Goal: Task Accomplishment & Management: Manage account settings

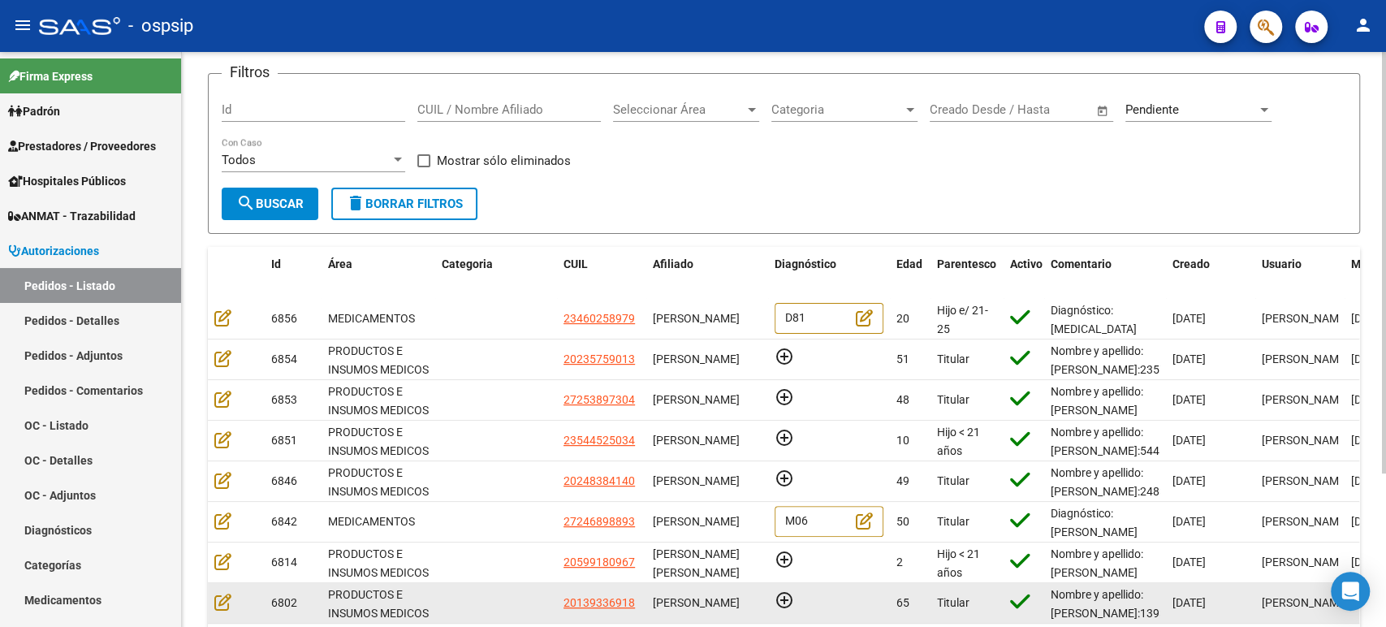
scroll to position [180, 0]
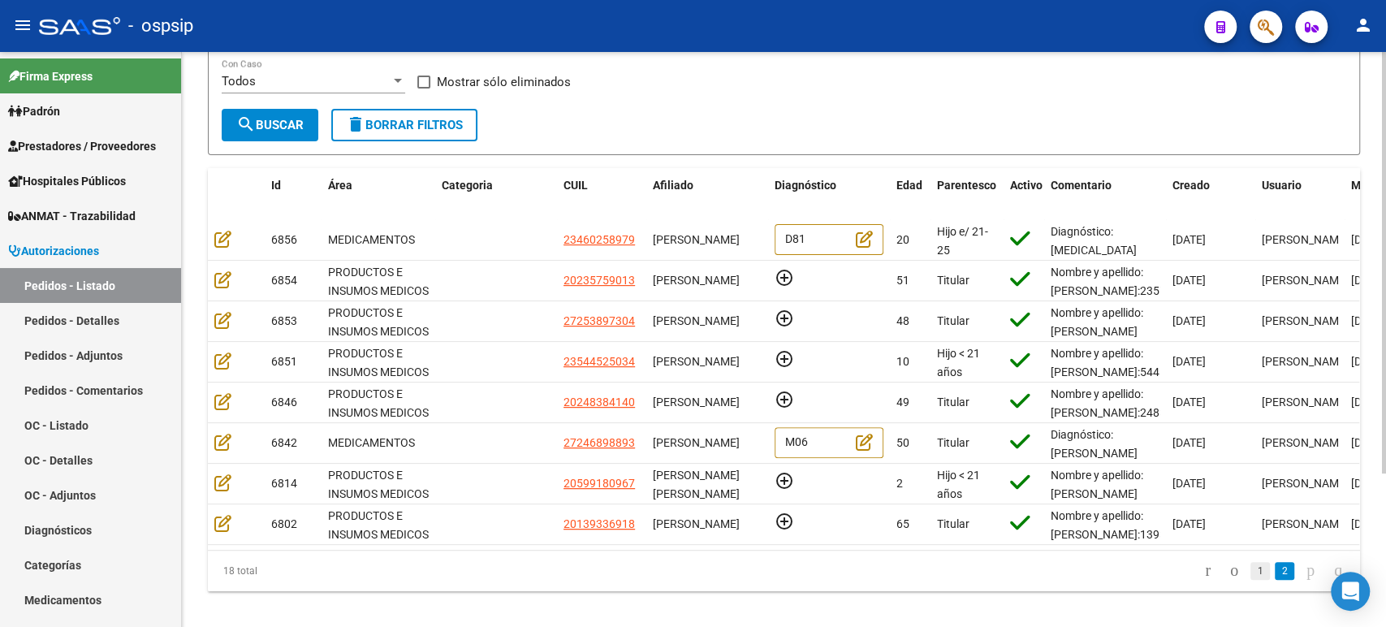
click at [1251, 577] on link "1" at bounding box center [1260, 571] width 19 height 18
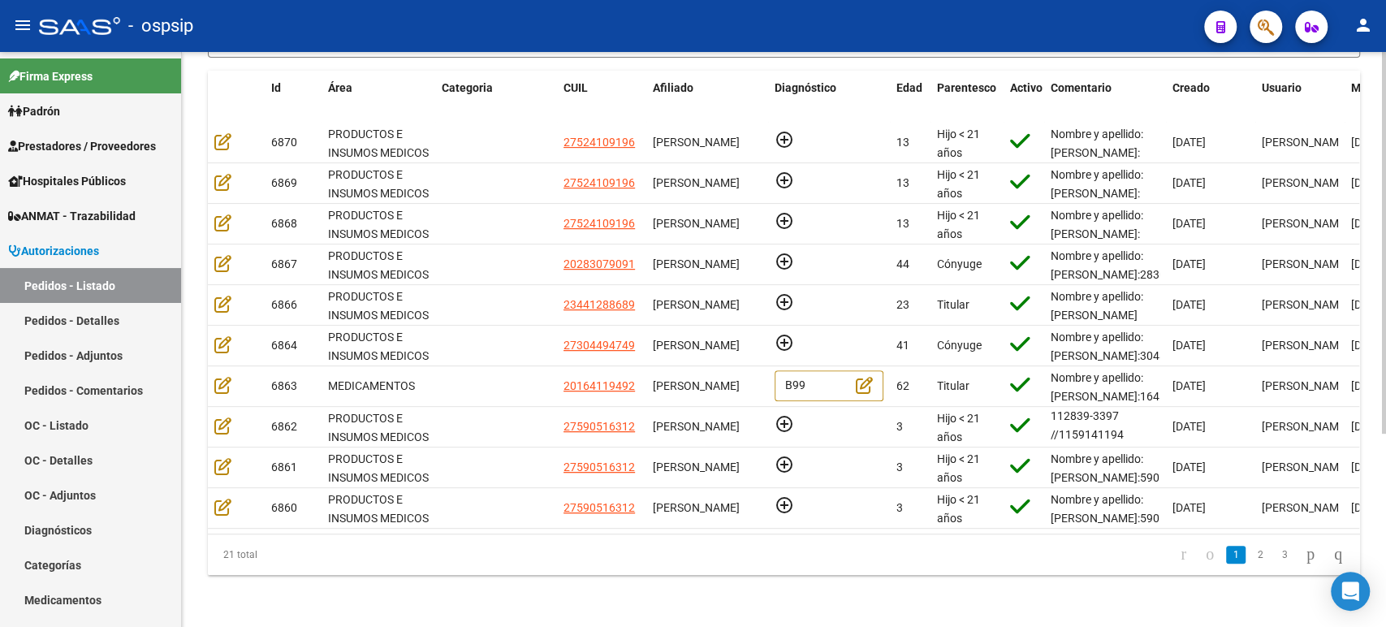
scroll to position [290, 0]
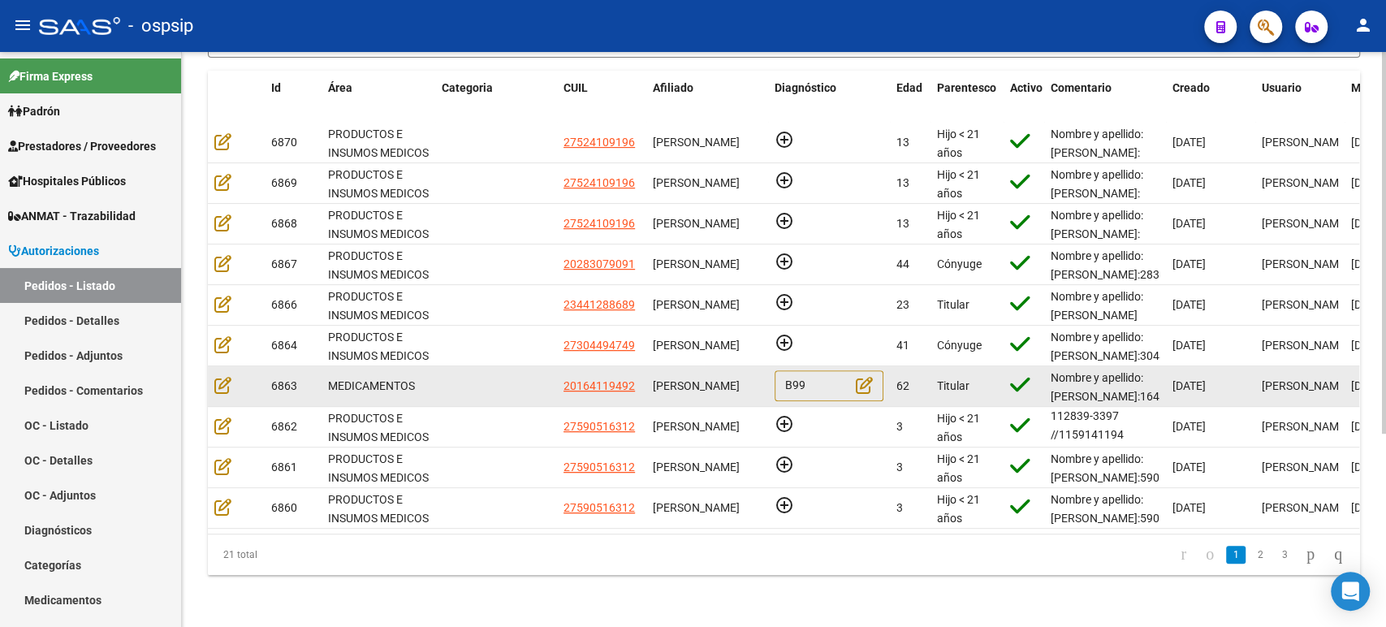
drag, startPoint x: 685, startPoint y: 371, endPoint x: 678, endPoint y: 367, distance: 8.4
click at [678, 377] on div "[PERSON_NAME]" at bounding box center [707, 386] width 109 height 19
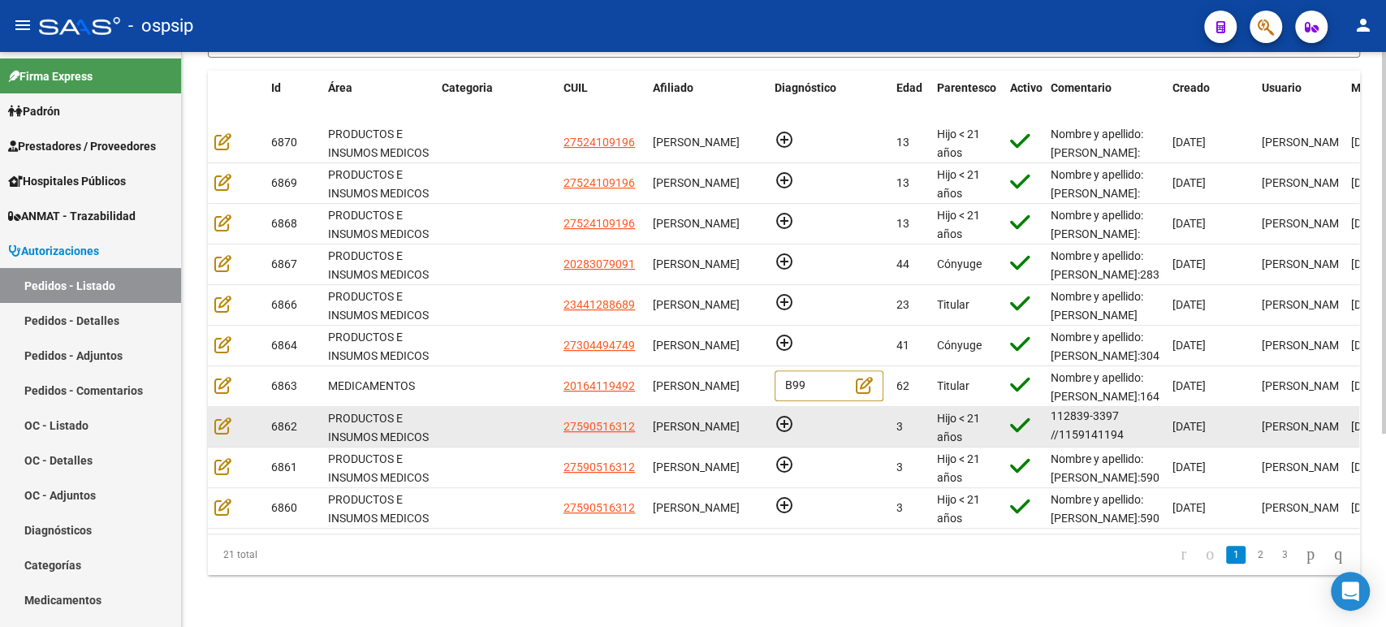
scroll to position [2, 0]
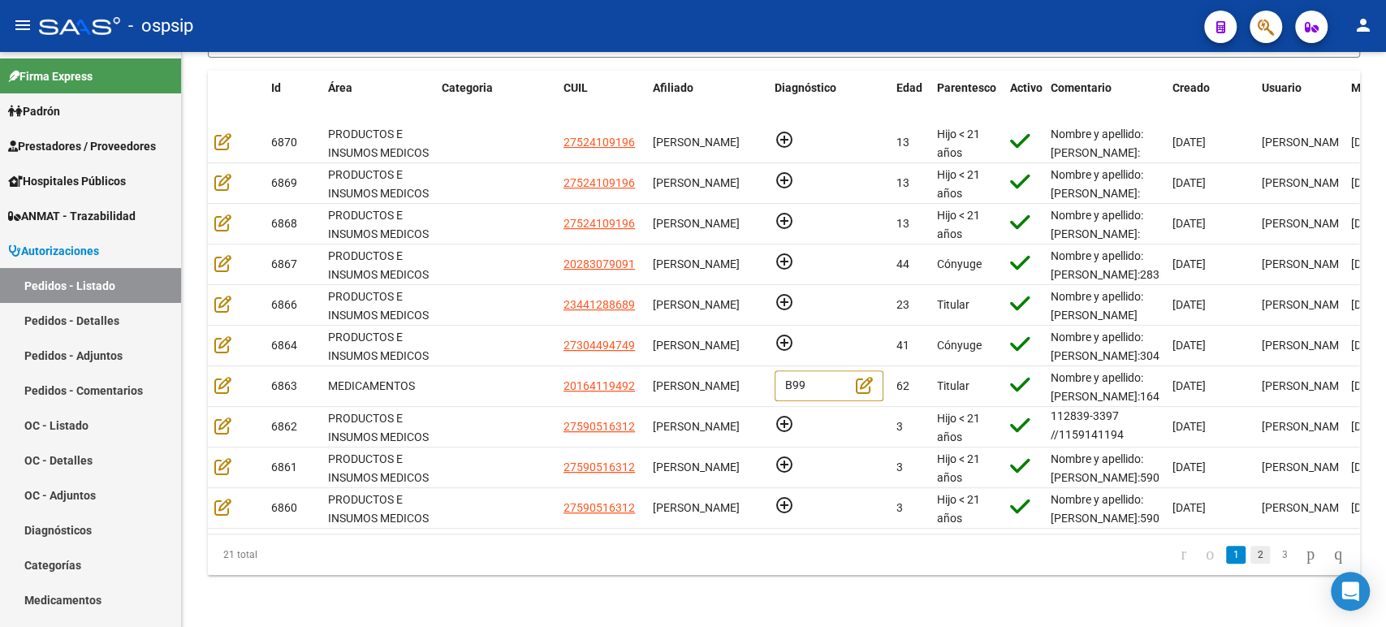
click at [1251, 560] on link "2" at bounding box center [1260, 555] width 19 height 18
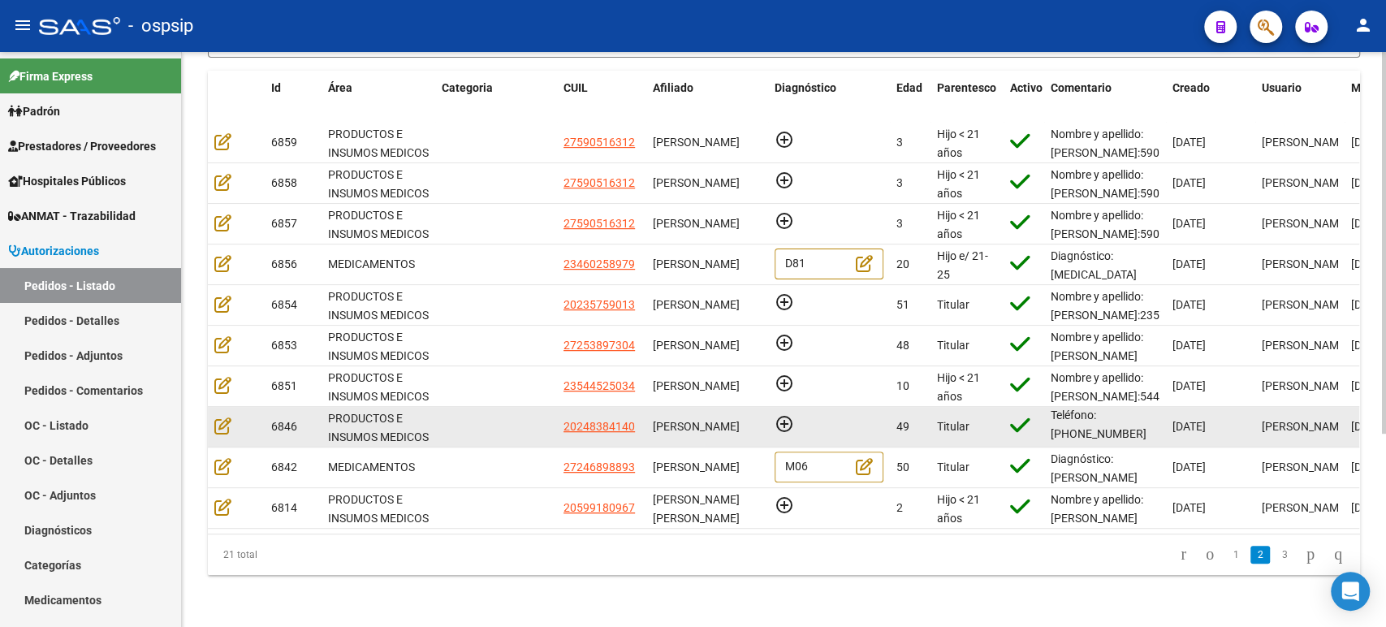
scroll to position [114, 0]
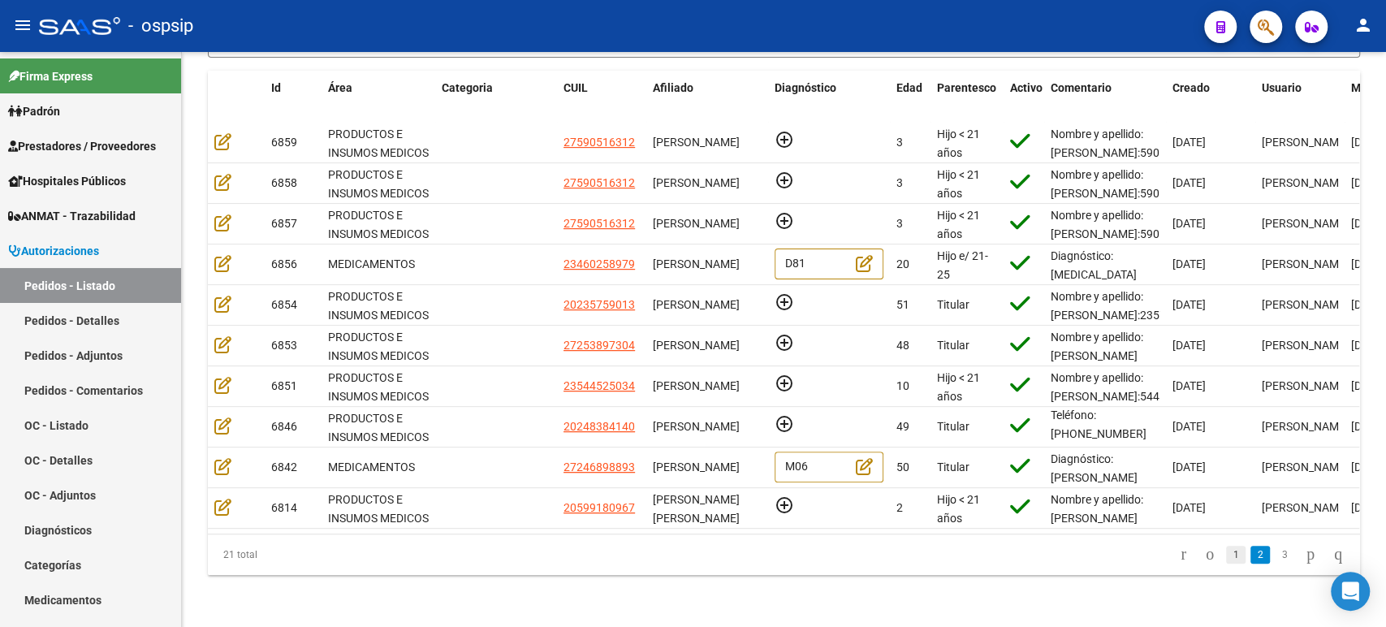
click at [1226, 557] on link "1" at bounding box center [1235, 555] width 19 height 18
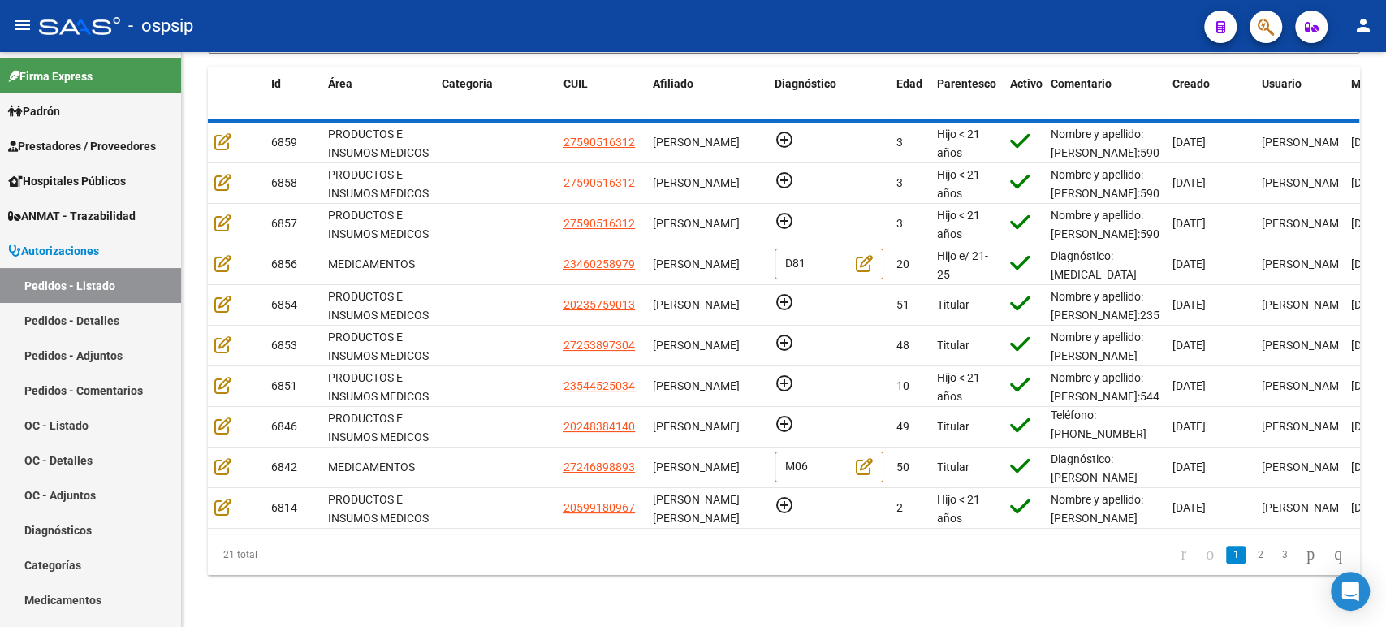
scroll to position [132, 0]
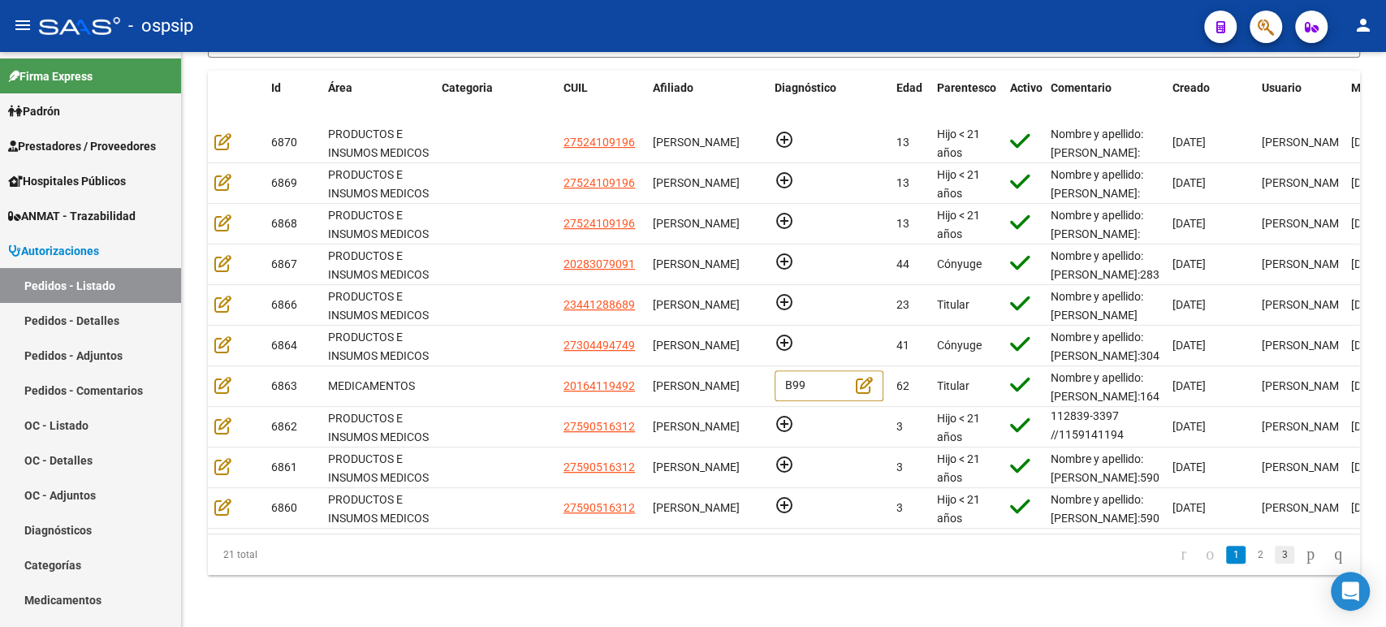
click at [1275, 557] on link "3" at bounding box center [1284, 555] width 19 height 18
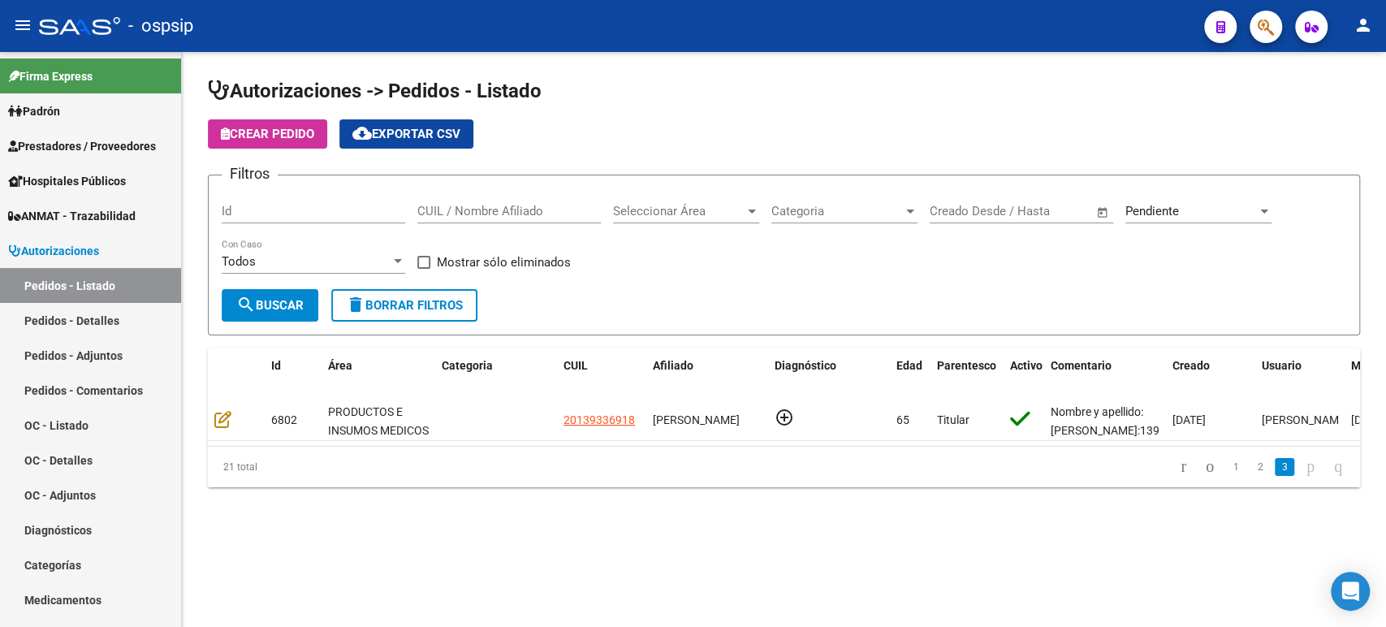
scroll to position [0, 0]
click at [1226, 476] on link "1" at bounding box center [1235, 467] width 19 height 18
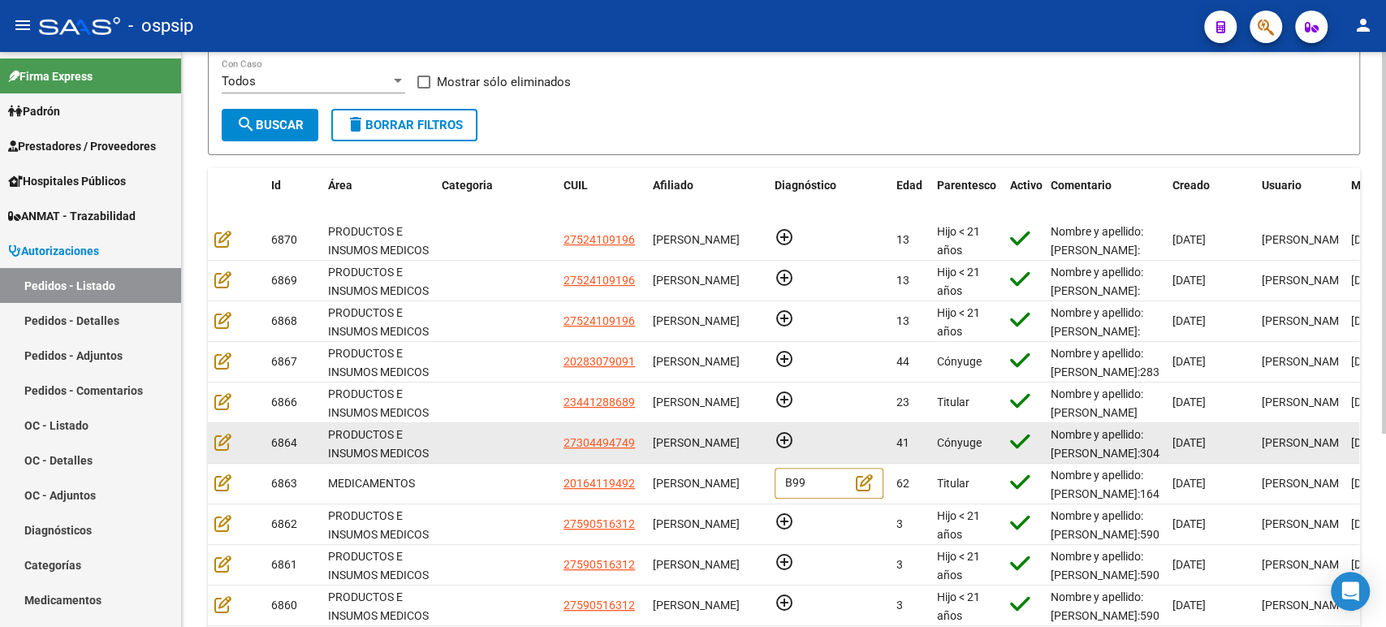
scroll to position [2, 0]
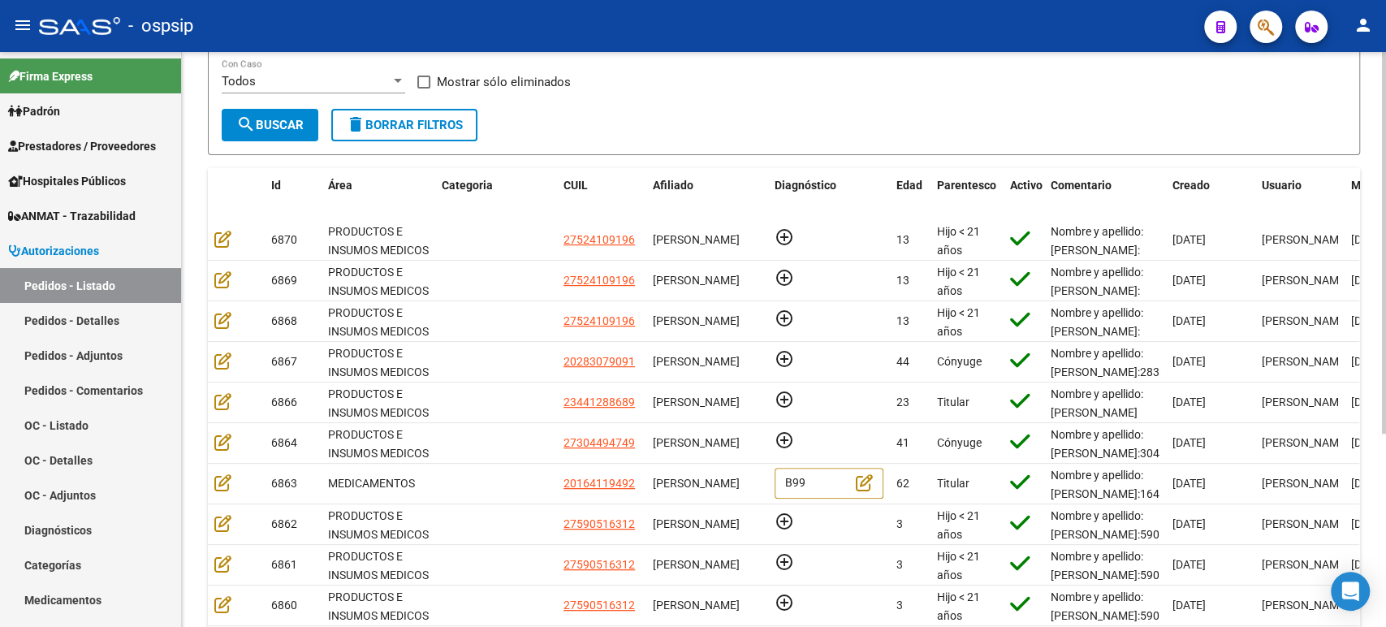
click at [282, 83] on div "Todos" at bounding box center [306, 81] width 169 height 15
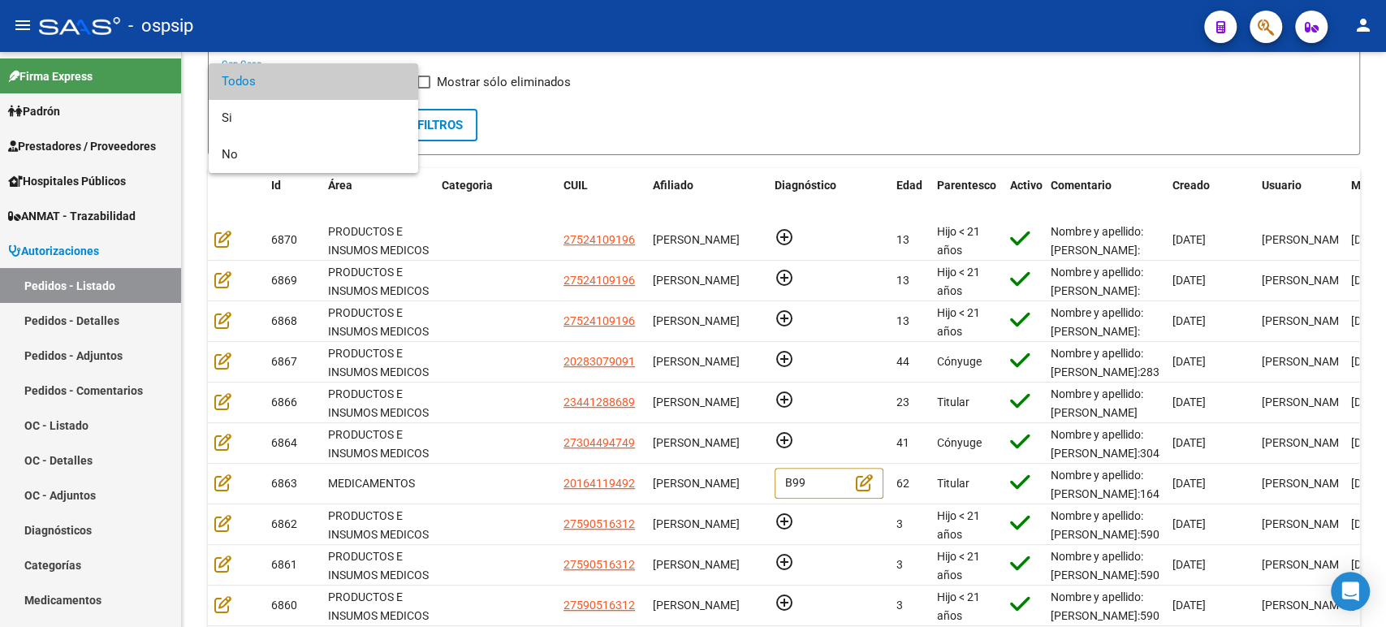
click at [707, 92] on div at bounding box center [693, 313] width 1386 height 627
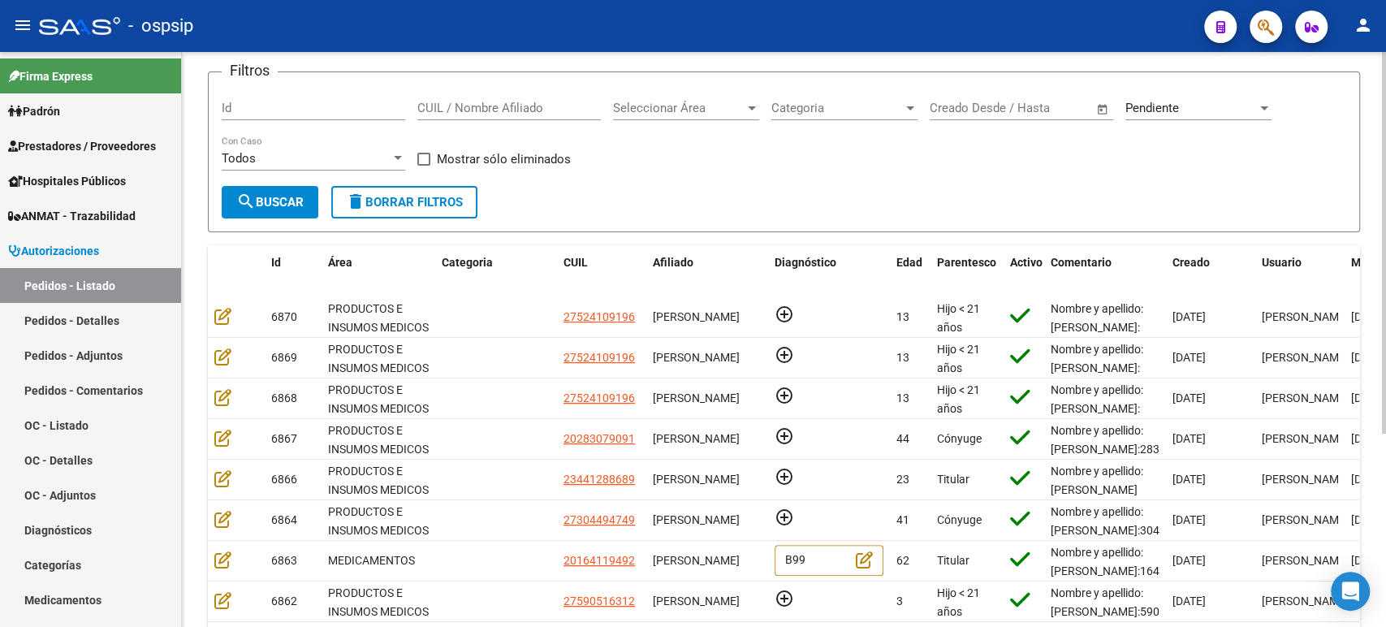
scroll to position [0, 0]
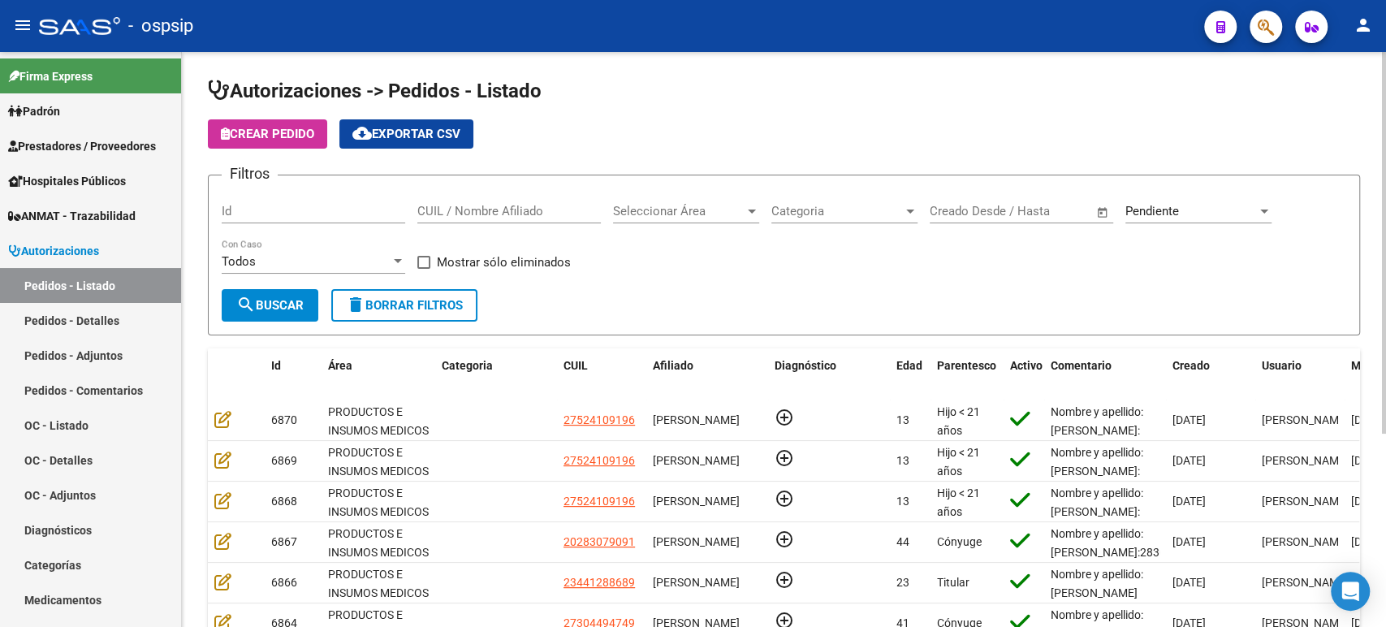
click at [382, 204] on input "Id" at bounding box center [314, 211] width 184 height 15
type input "6863"
click at [274, 304] on span "search Buscar" at bounding box center [269, 305] width 67 height 15
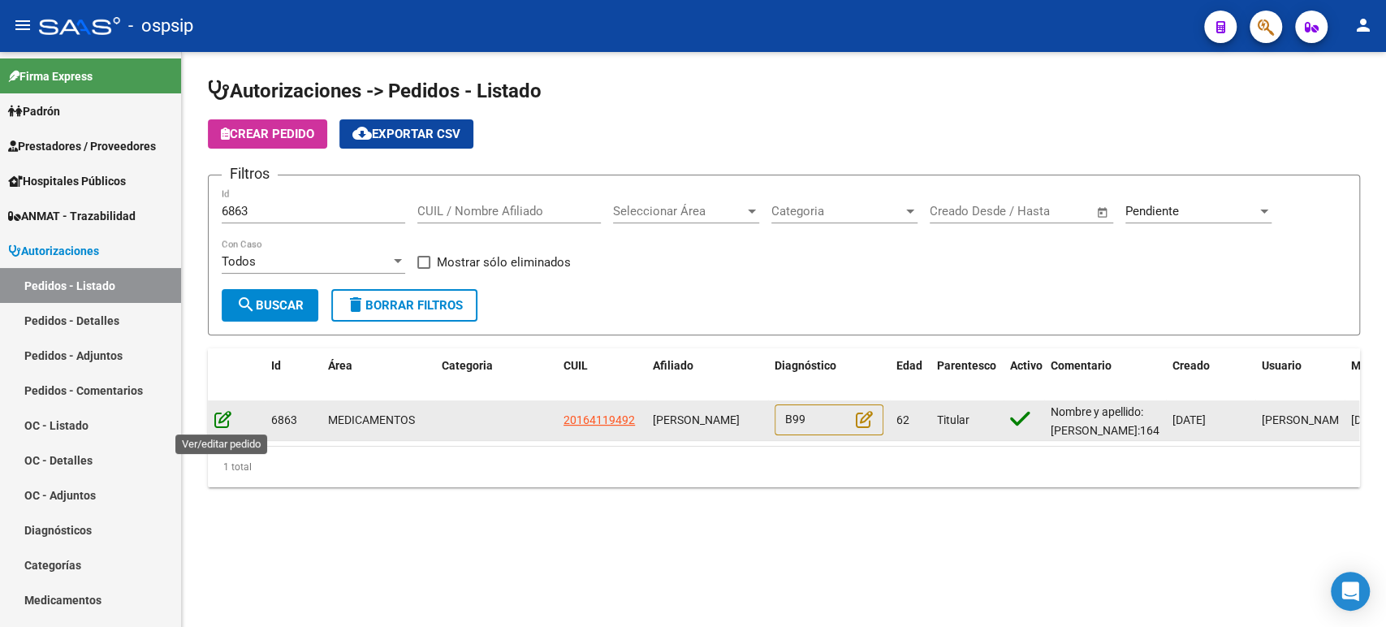
click at [217, 426] on icon at bounding box center [222, 419] width 17 height 18
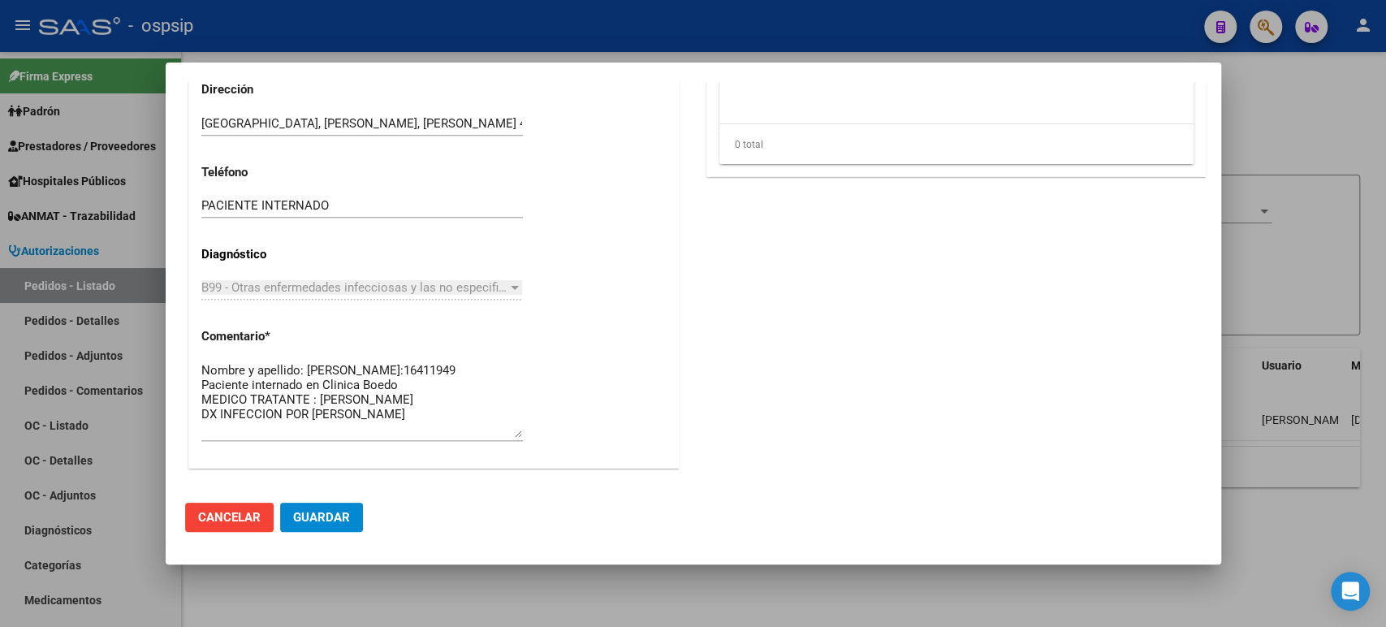
scroll to position [1473, 0]
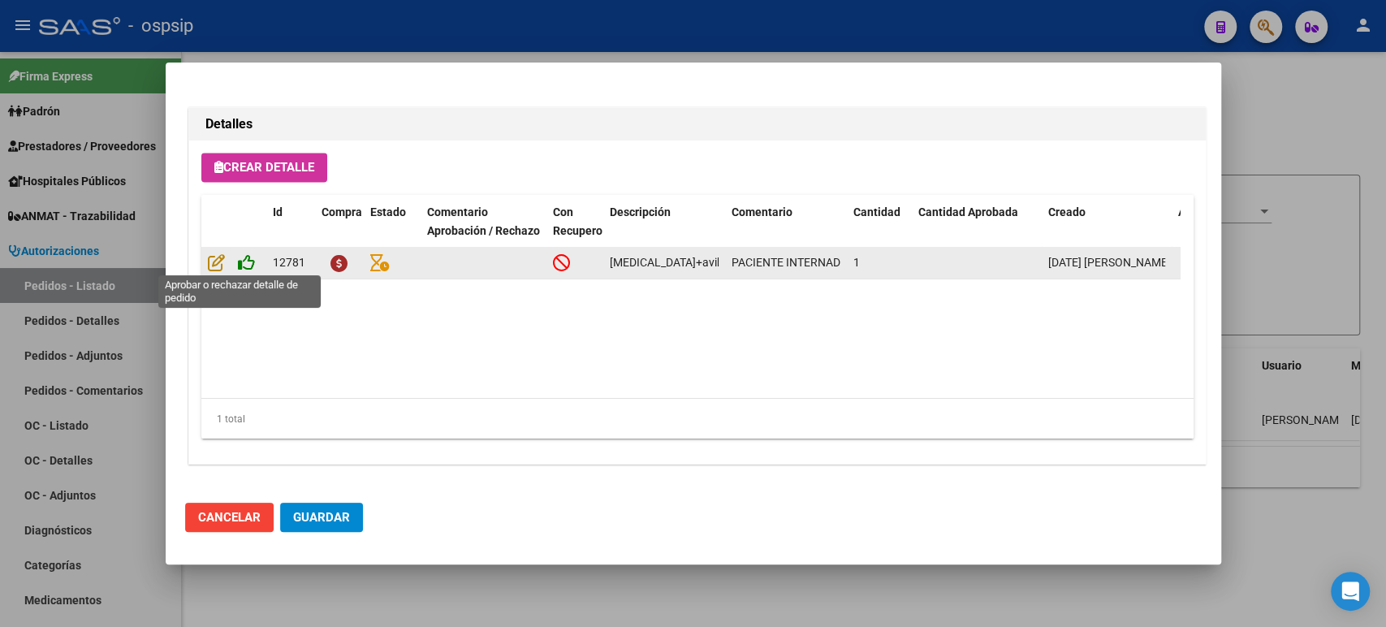
click at [244, 260] on icon at bounding box center [246, 262] width 17 height 18
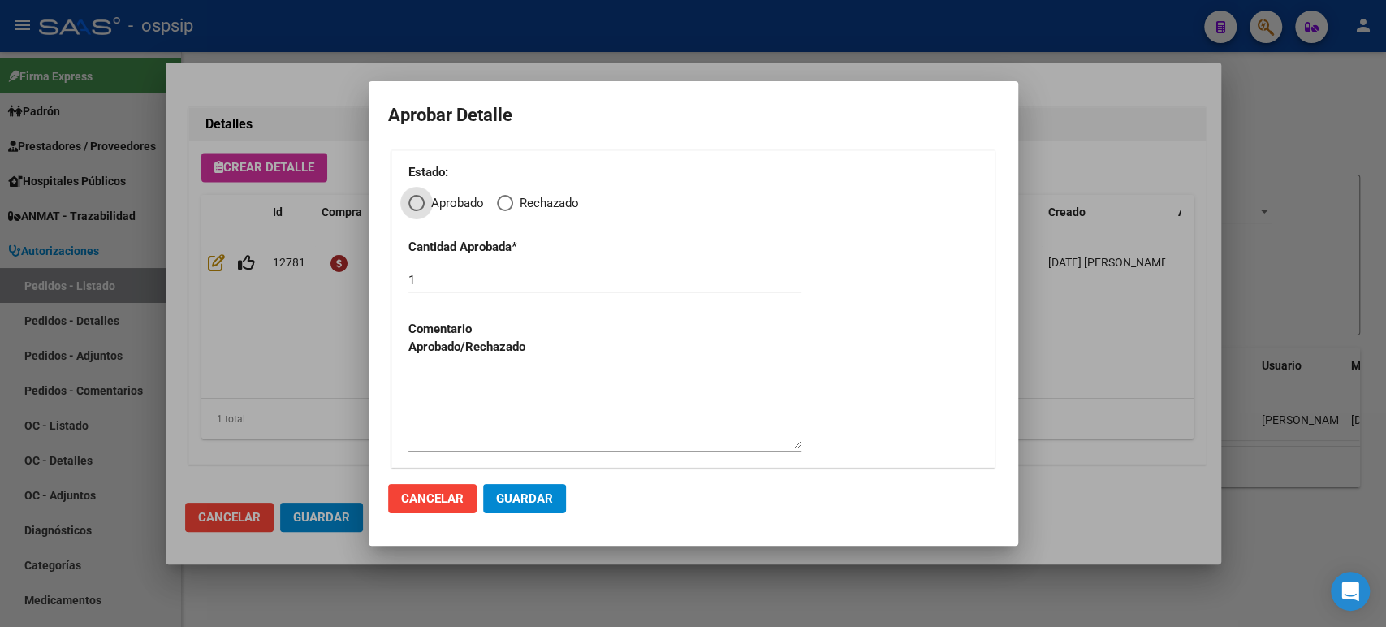
click at [414, 213] on div "Estado: Aprobado Rechazado Cantidad Aprobada * 1 Comentario Aprobado/Rechazado" at bounding box center [693, 309] width 604 height 318
click at [420, 207] on span "Elija una opción" at bounding box center [416, 203] width 16 height 16
click at [420, 207] on input "Aprobado" at bounding box center [416, 203] width 16 height 16
radio input "true"
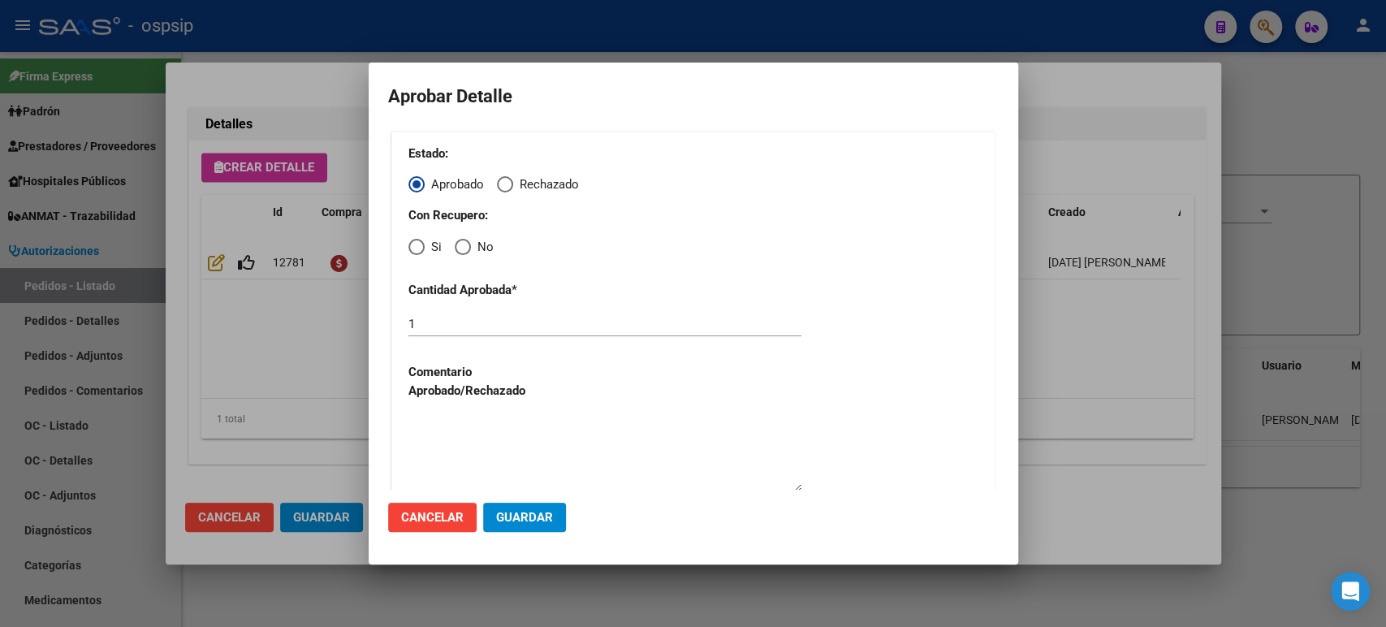
click at [422, 249] on span "Elija una opción" at bounding box center [416, 247] width 16 height 16
click at [422, 249] on input "Si" at bounding box center [416, 247] width 16 height 16
radio input "true"
click at [455, 249] on span "Elija una opción" at bounding box center [463, 247] width 16 height 16
click at [455, 249] on input "No" at bounding box center [463, 247] width 16 height 16
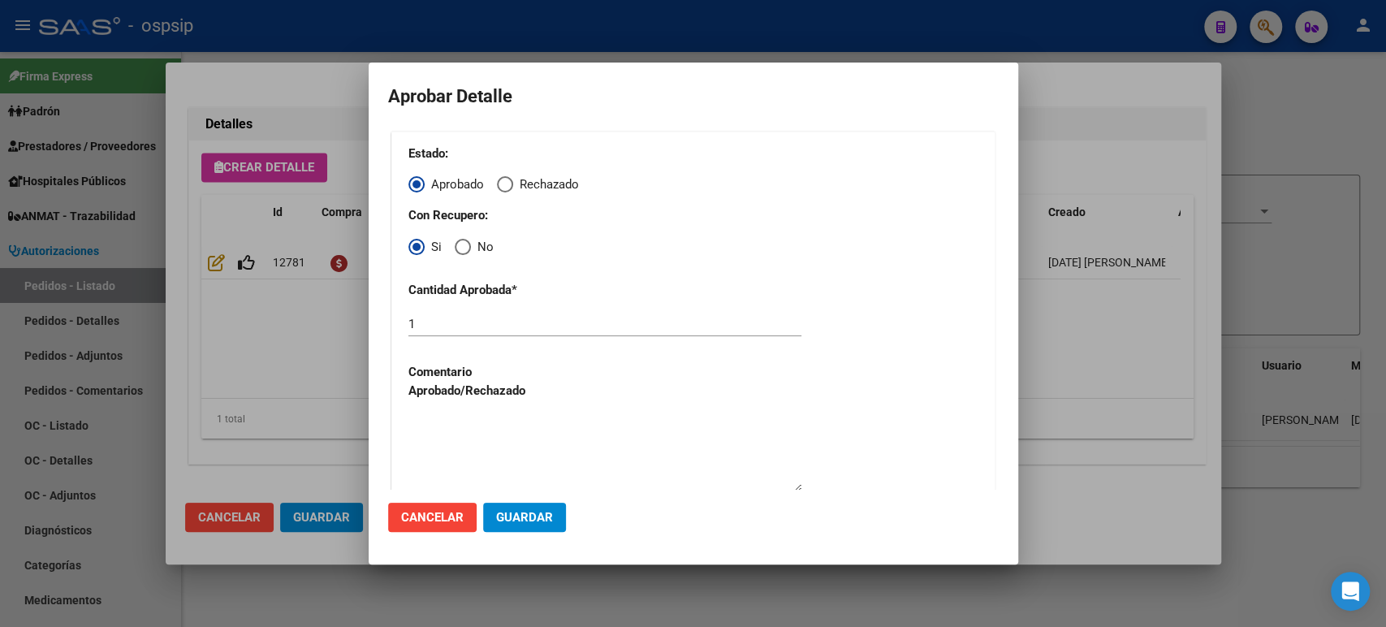
radio input "true"
click at [534, 514] on span "Guardar" at bounding box center [524, 517] width 57 height 15
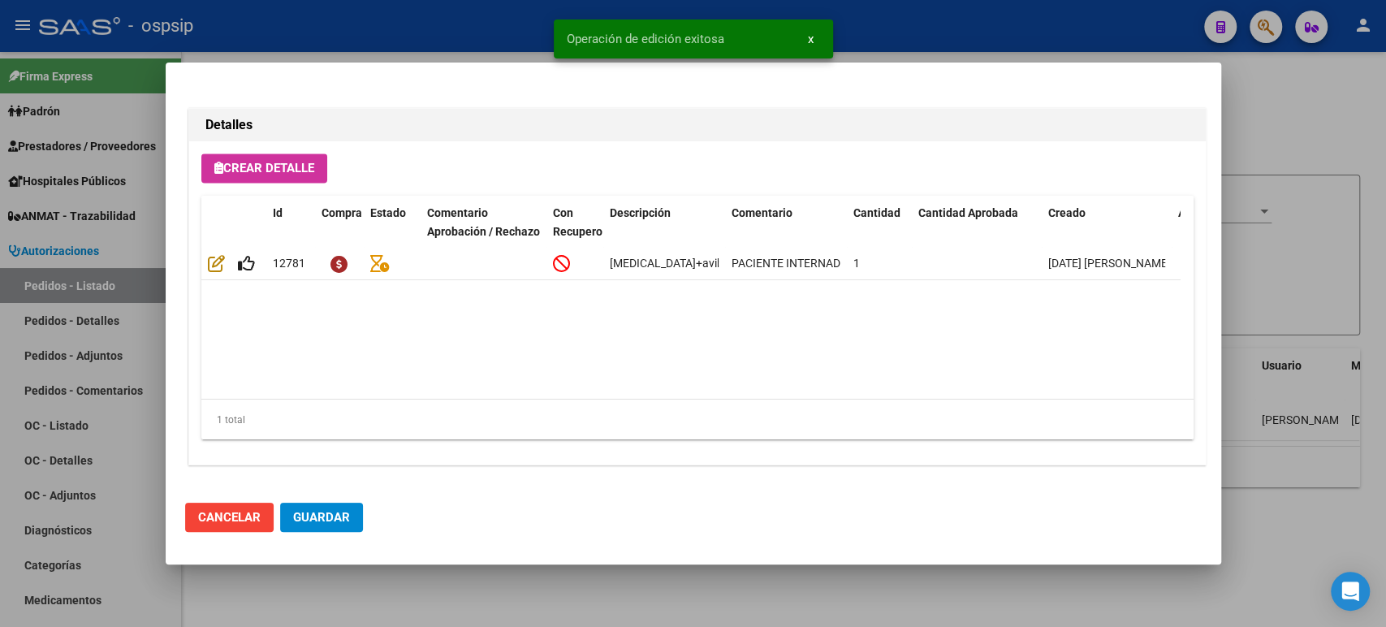
scroll to position [1472, 0]
click at [316, 521] on span "Guardar" at bounding box center [321, 517] width 57 height 15
click at [1281, 168] on div at bounding box center [693, 313] width 1386 height 627
